Goal: Find specific page/section: Find specific page/section

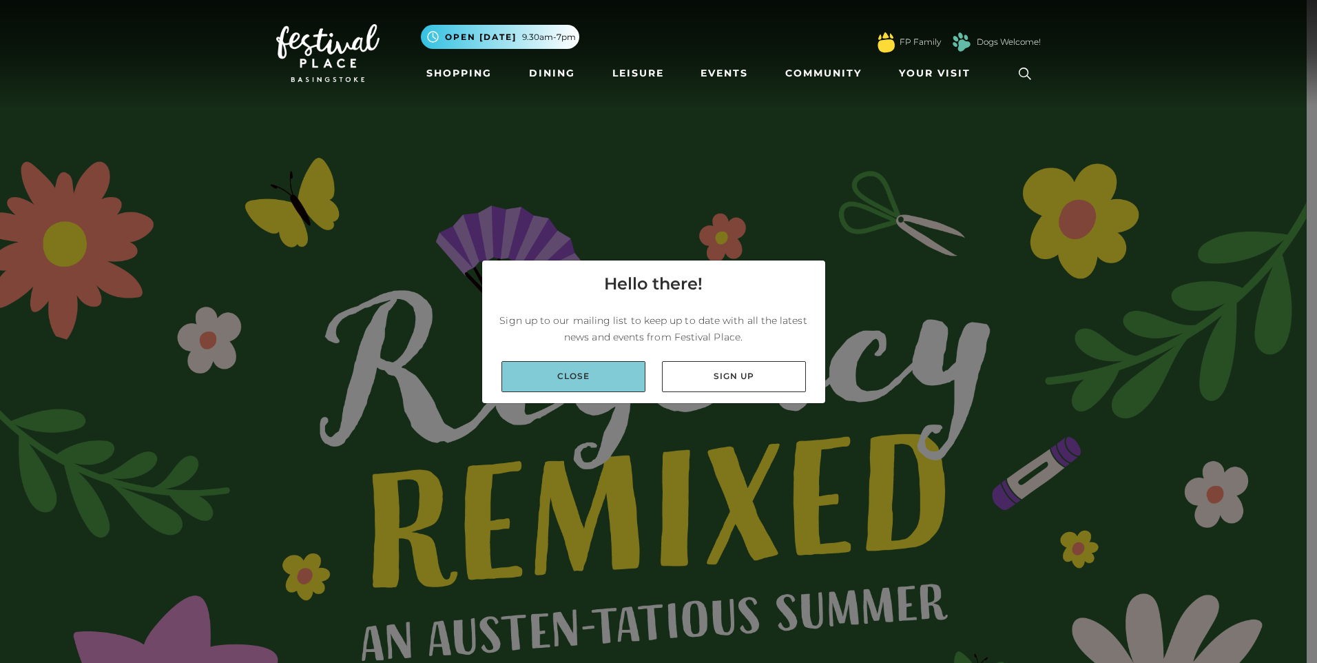
click at [616, 381] on link "Close" at bounding box center [573, 376] width 144 height 31
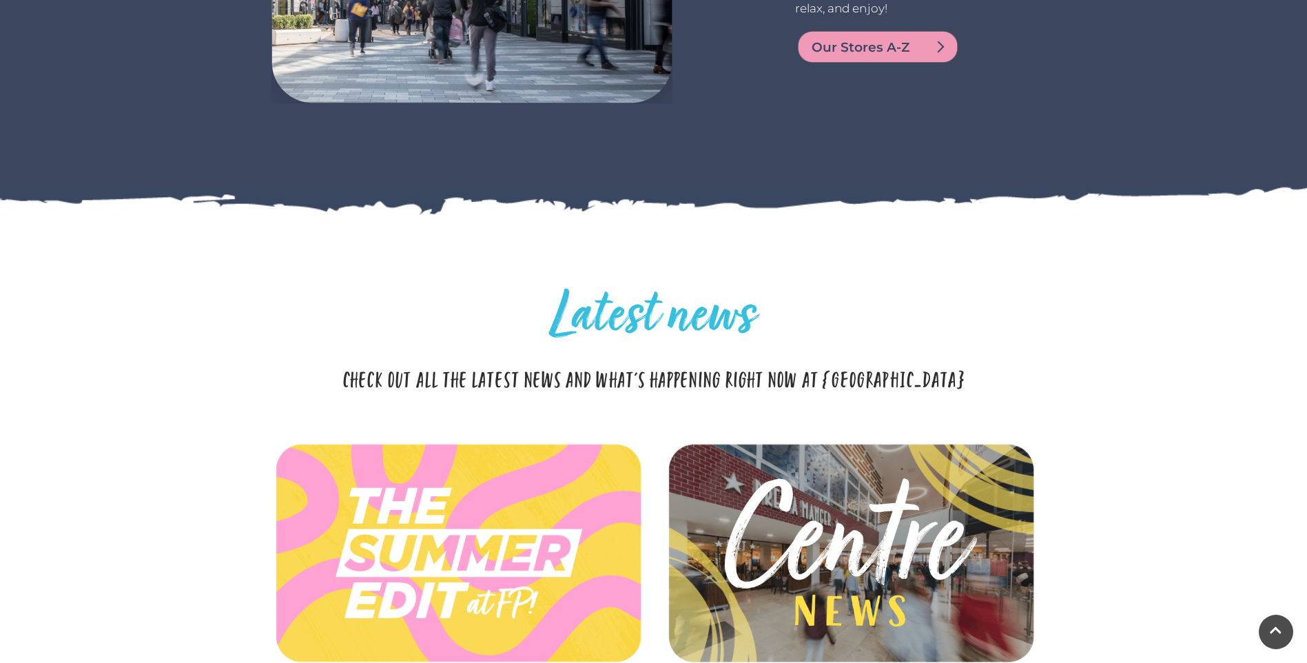
scroll to position [3444, 0]
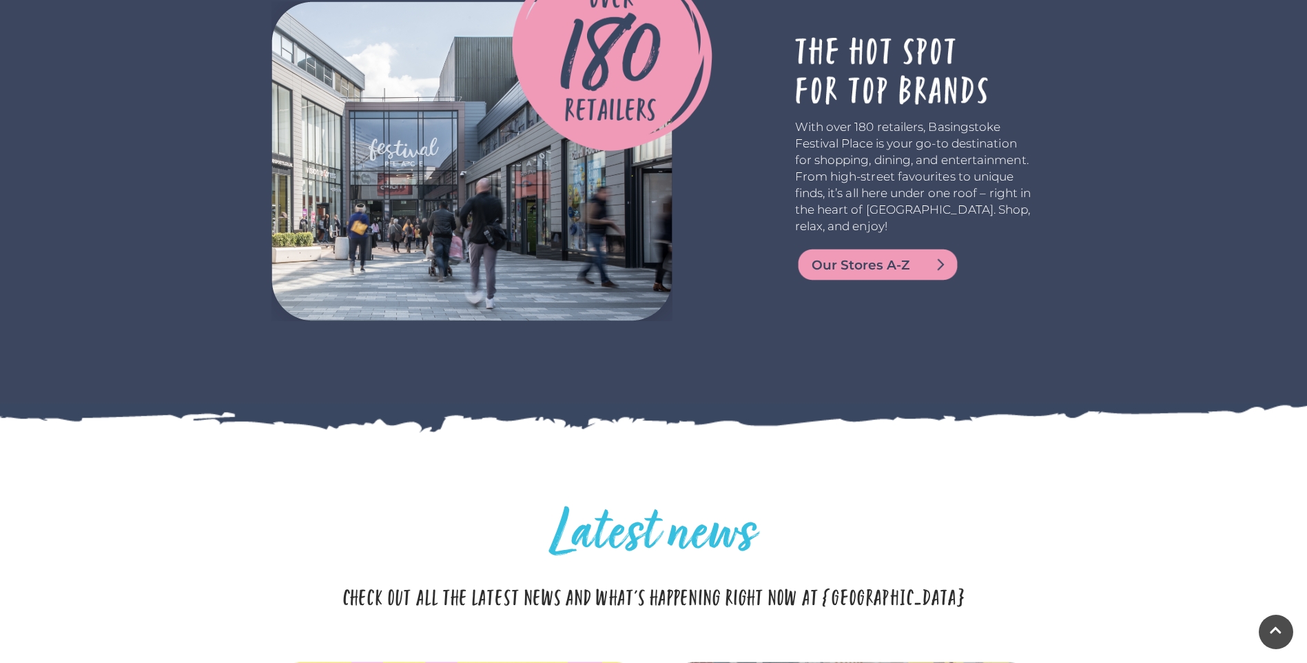
click at [847, 262] on span "Our Stores A-Z" at bounding box center [893, 265] width 165 height 19
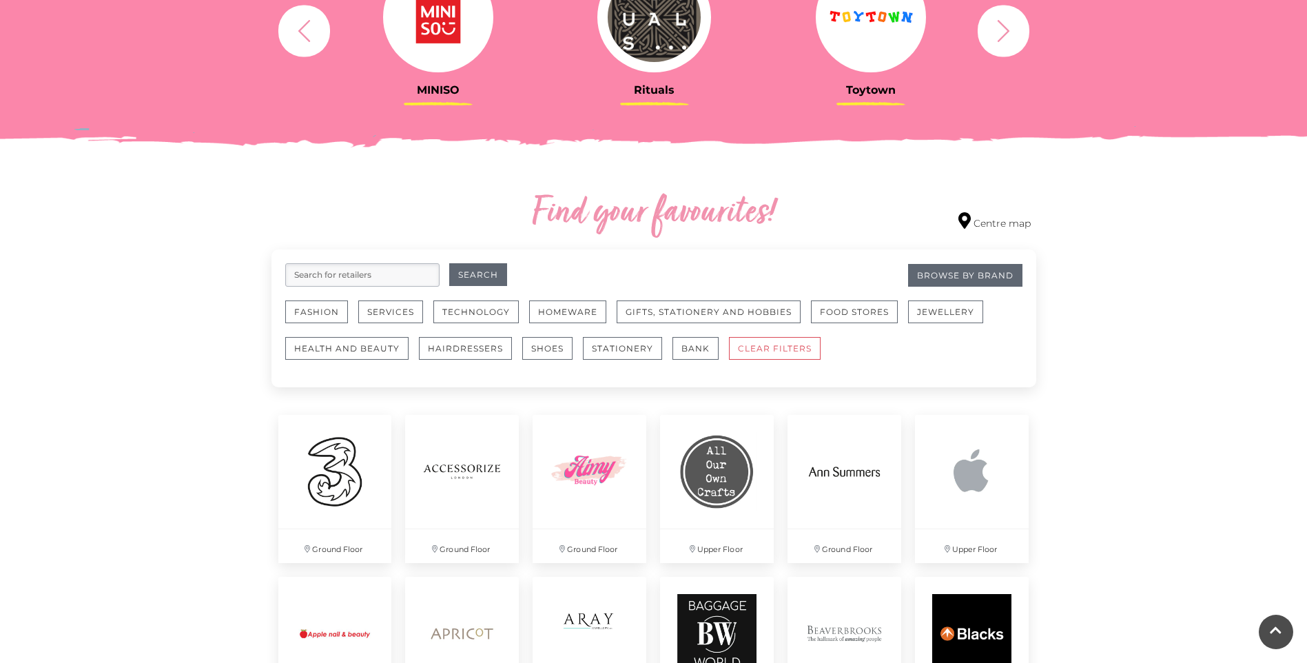
scroll to position [620, 0]
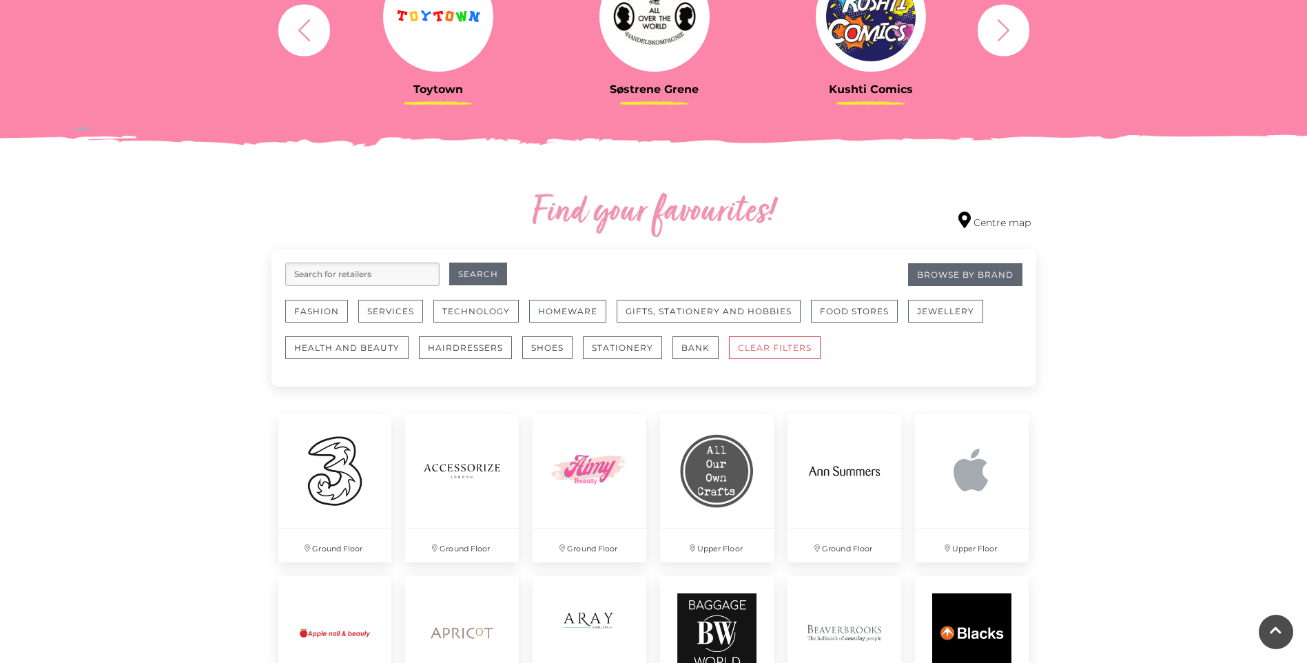
click at [353, 281] on input "search" at bounding box center [362, 273] width 154 height 23
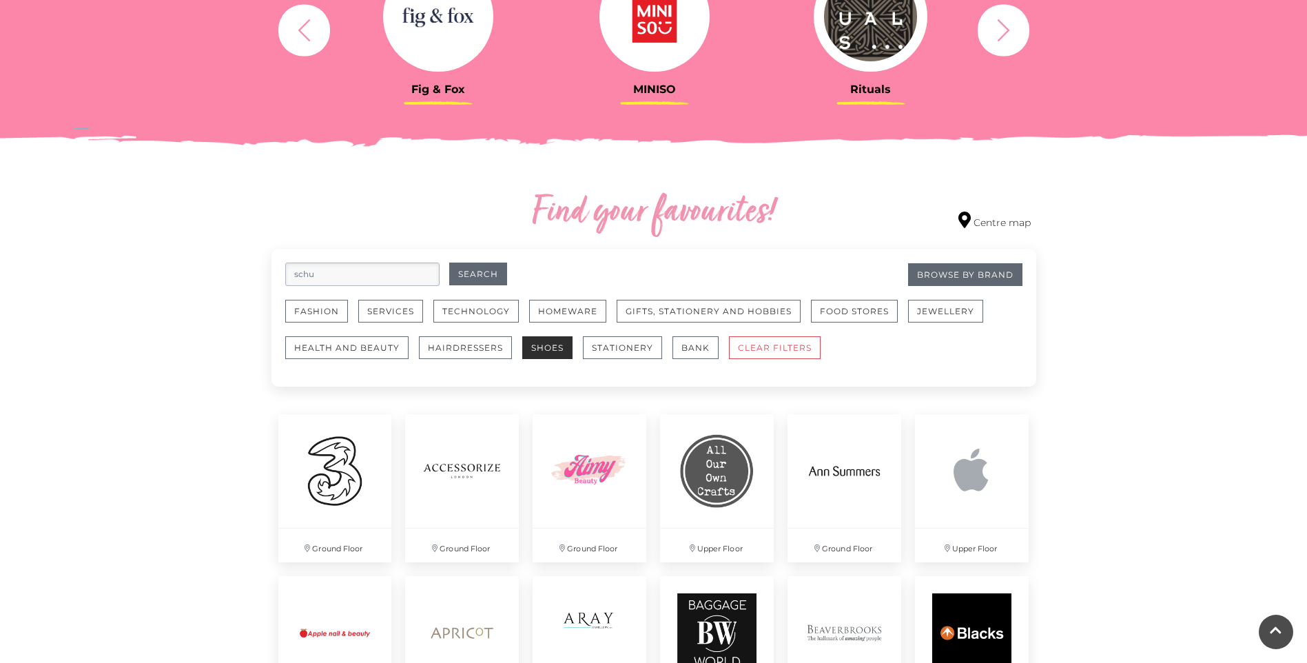
type input "schu"
click at [556, 351] on button "Shoes" at bounding box center [547, 347] width 50 height 23
